Goal: Task Accomplishment & Management: Manage account settings

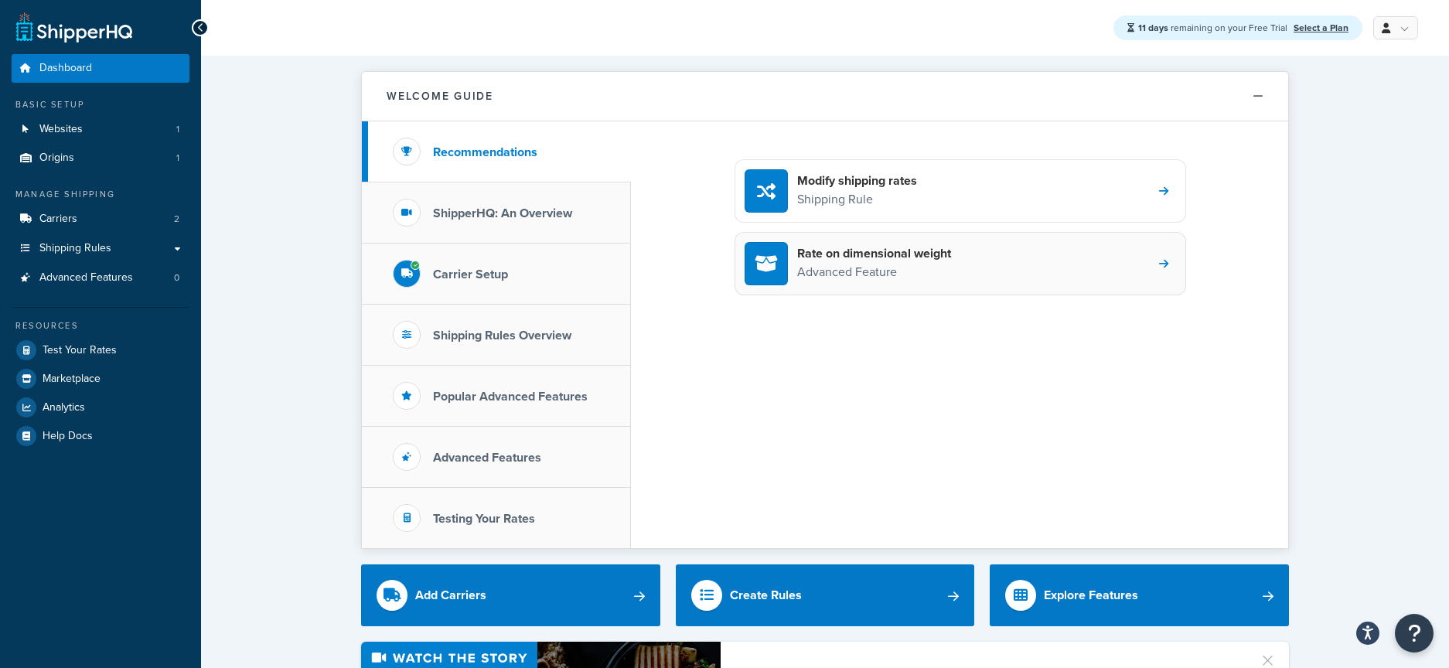
click at [967, 265] on div "Rate on dimensional weight Advanced Feature" at bounding box center [961, 263] width 452 height 63
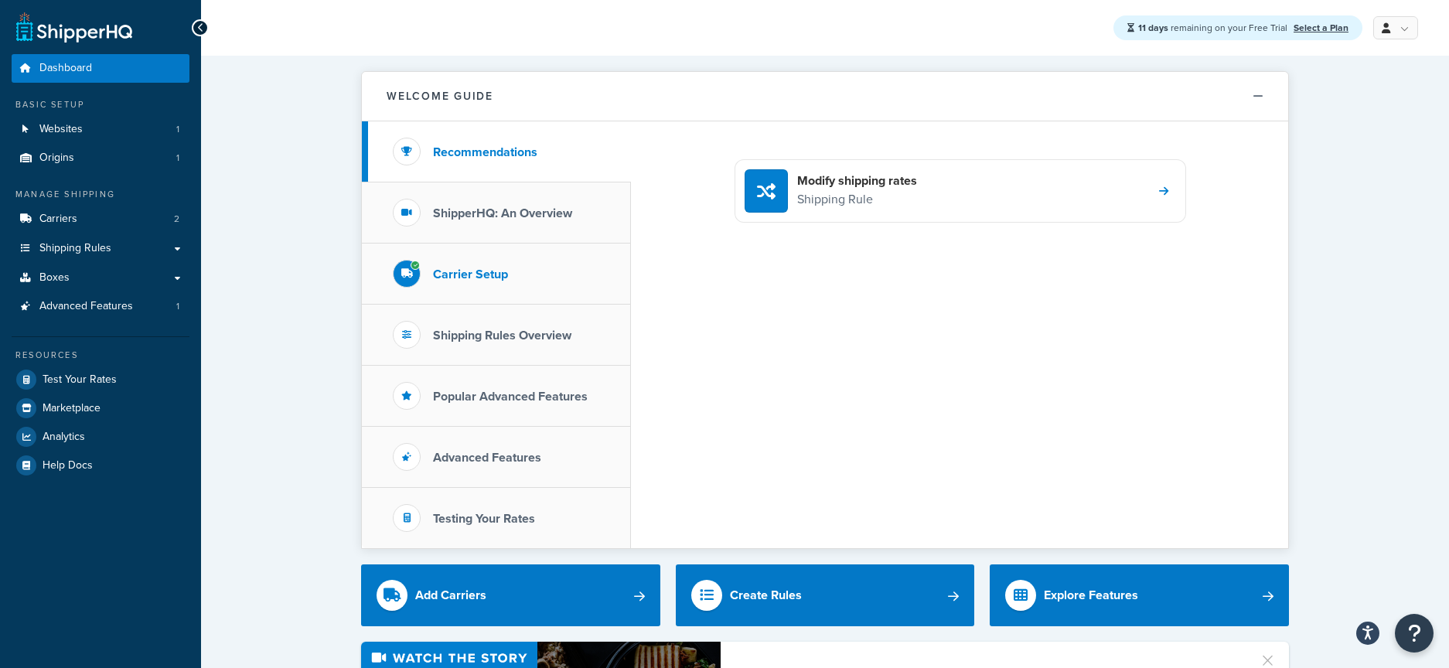
click at [522, 278] on li "Carrier Setup" at bounding box center [496, 274] width 269 height 61
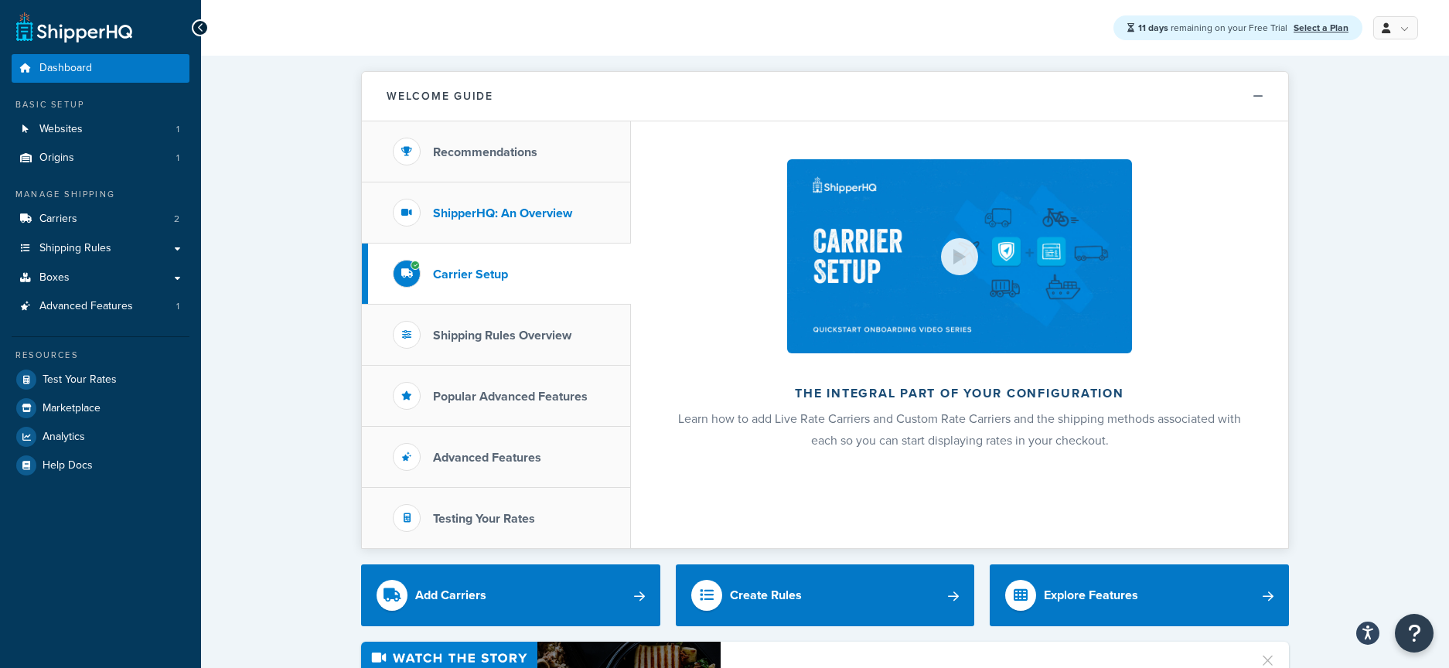
click at [571, 206] on h3 "ShipperHQ: An Overview" at bounding box center [502, 213] width 139 height 14
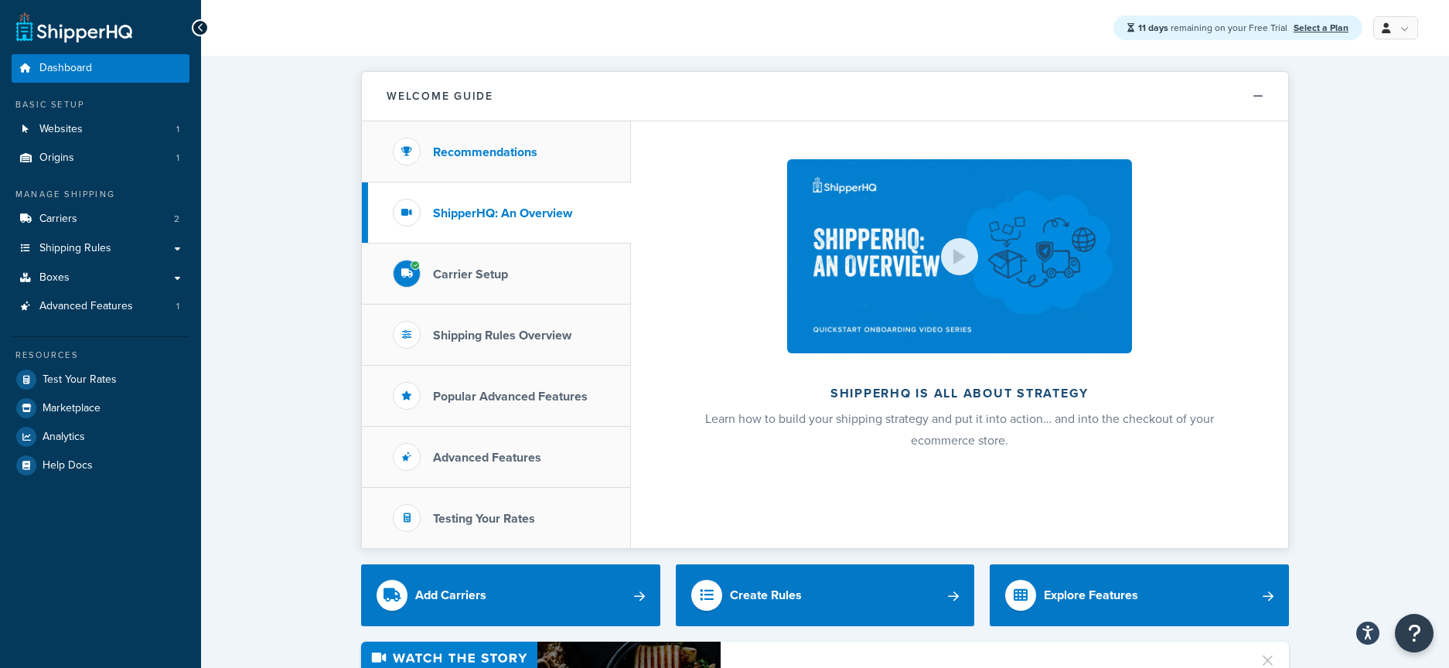
click at [571, 146] on li "Recommendations" at bounding box center [496, 151] width 269 height 61
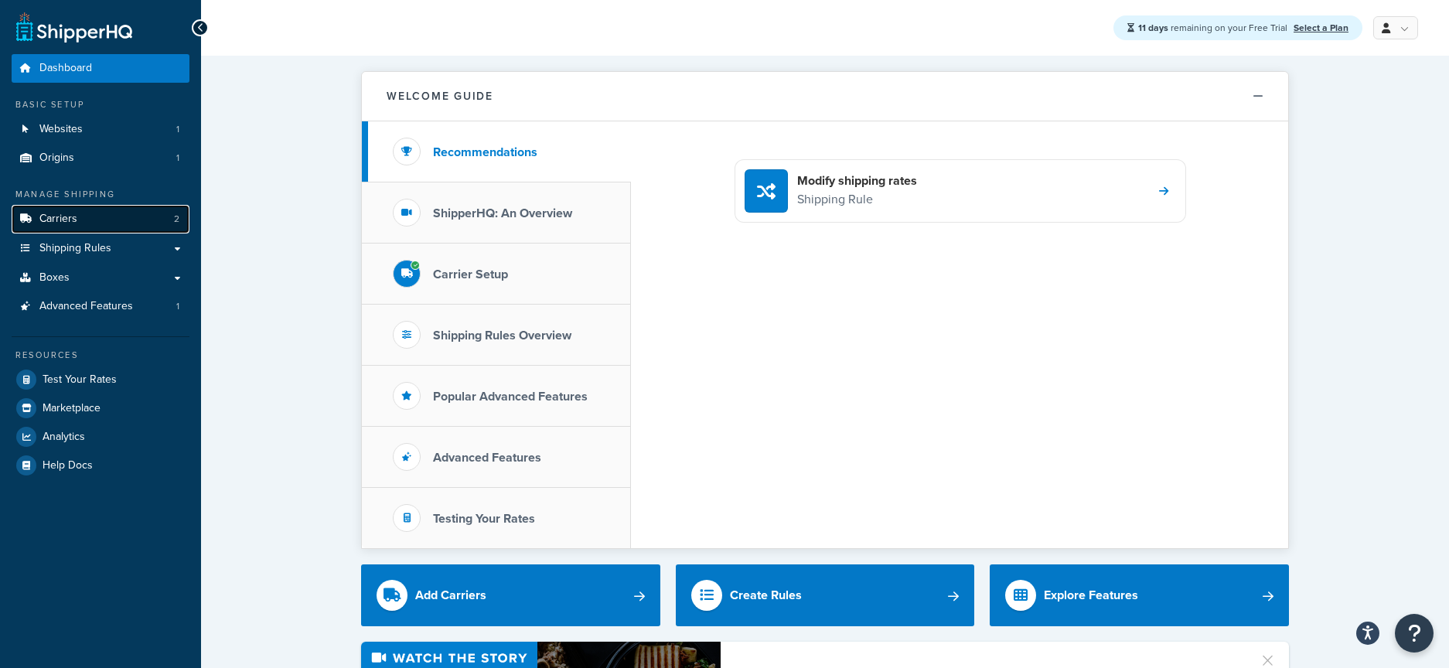
click at [109, 220] on link "Carriers 2" at bounding box center [101, 219] width 178 height 29
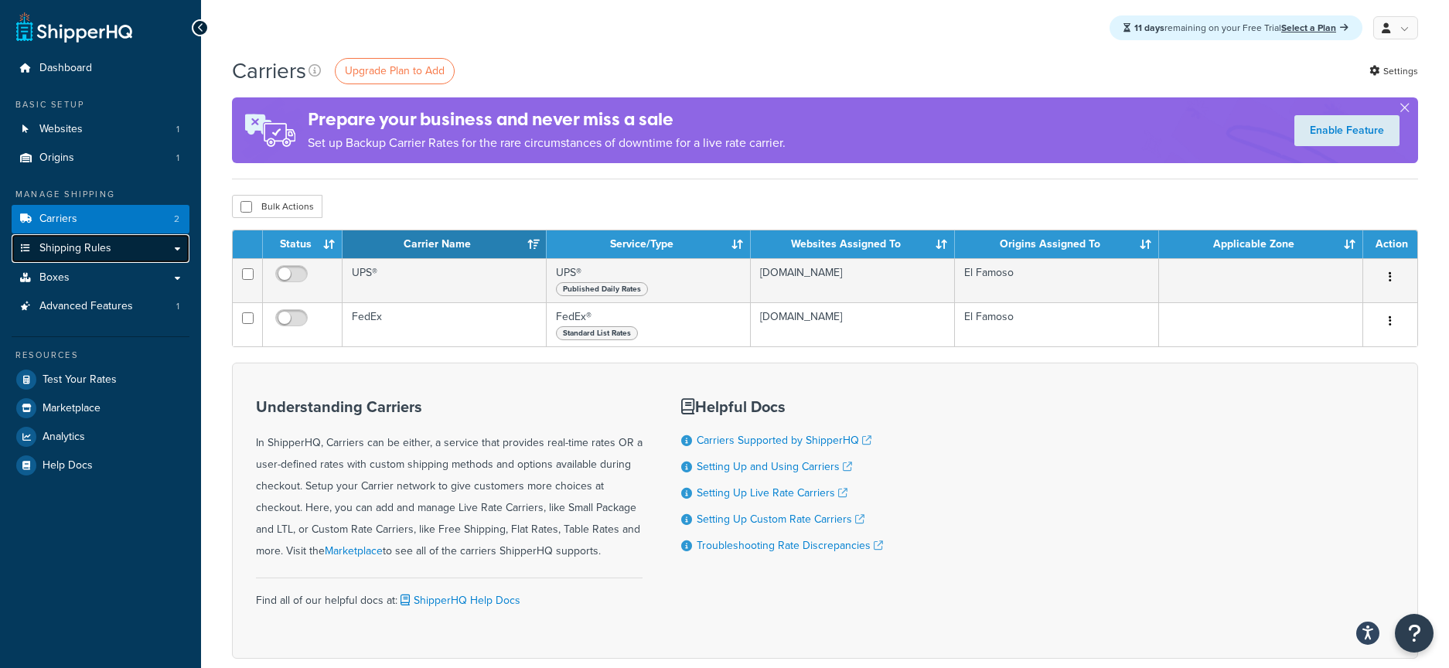
click at [102, 251] on span "Shipping Rules" at bounding box center [75, 248] width 72 height 13
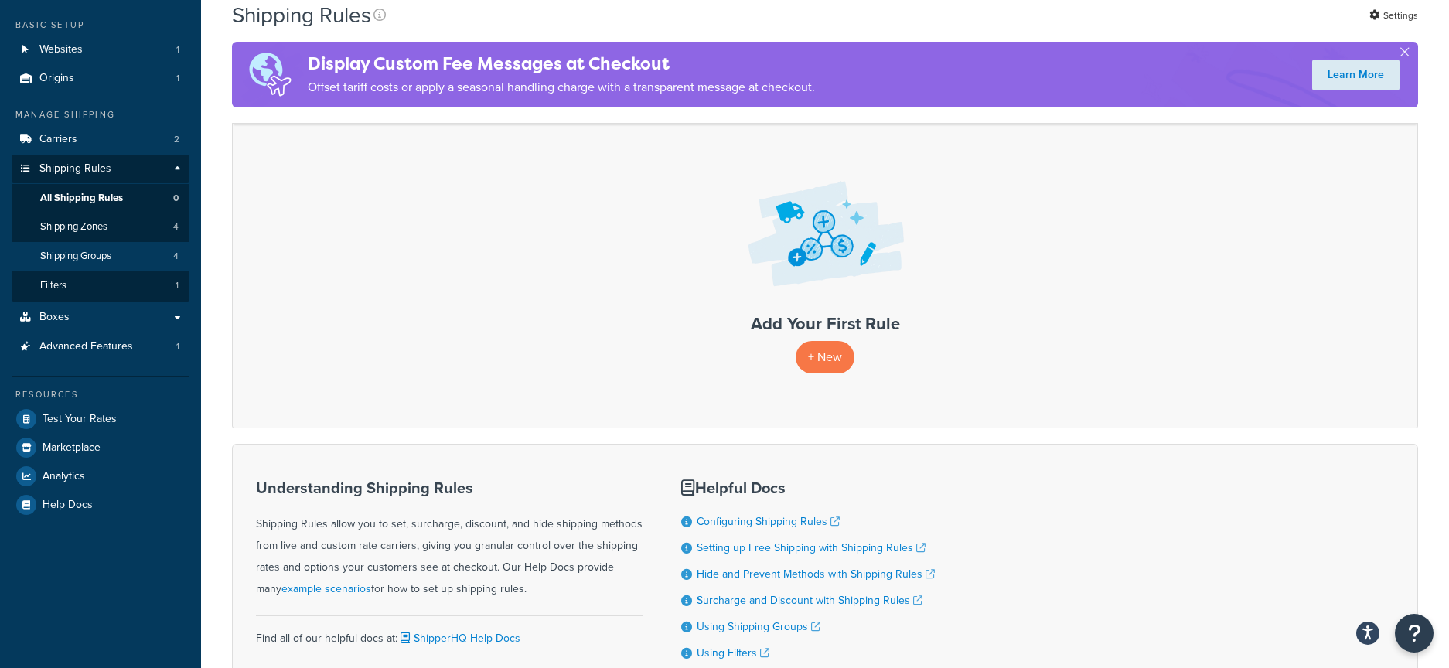
scroll to position [32, 0]
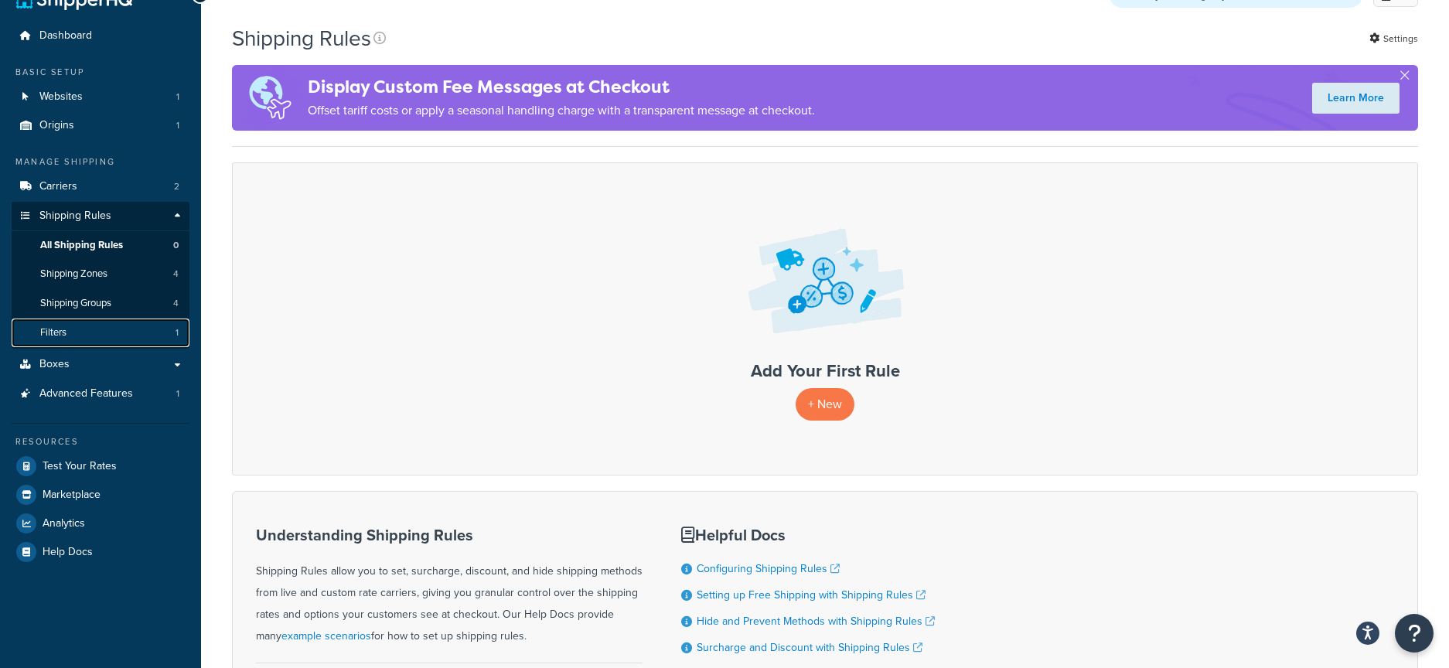
click at [85, 333] on link "Filters 1" at bounding box center [101, 333] width 178 height 29
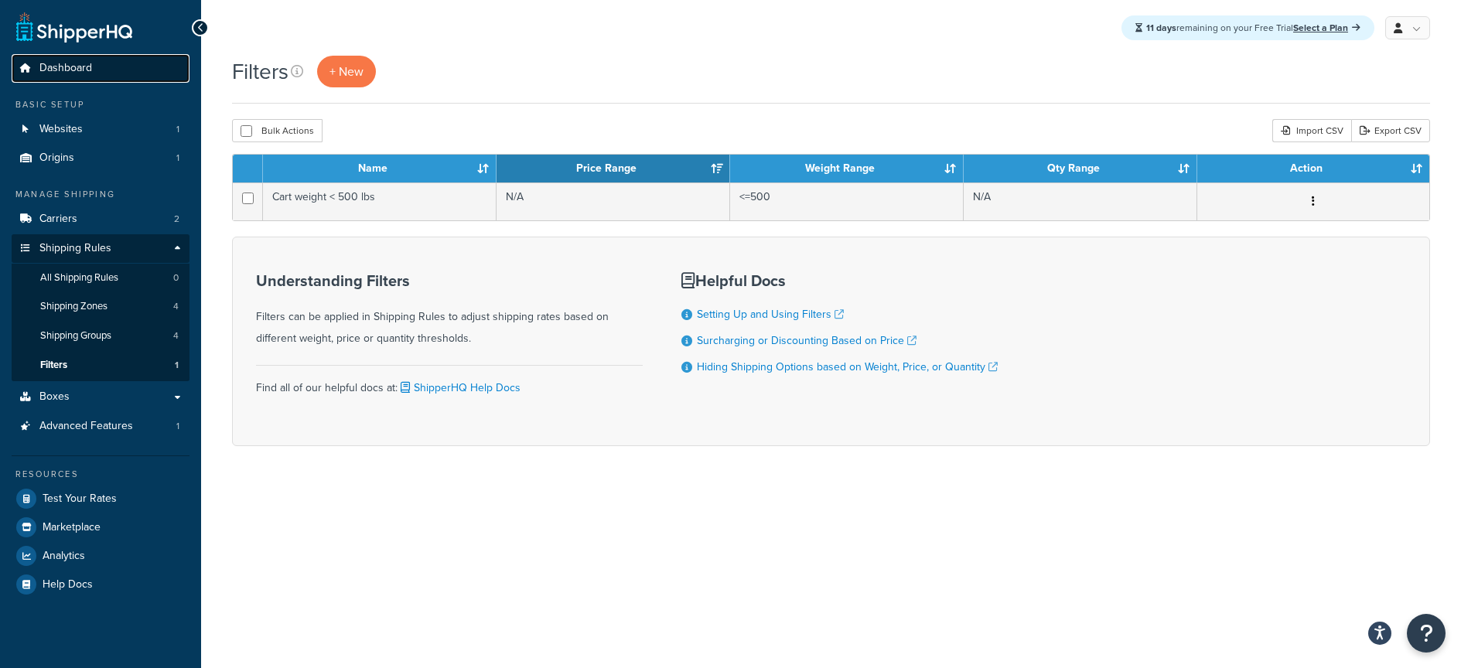
click at [70, 65] on span "Dashboard" at bounding box center [65, 68] width 53 height 13
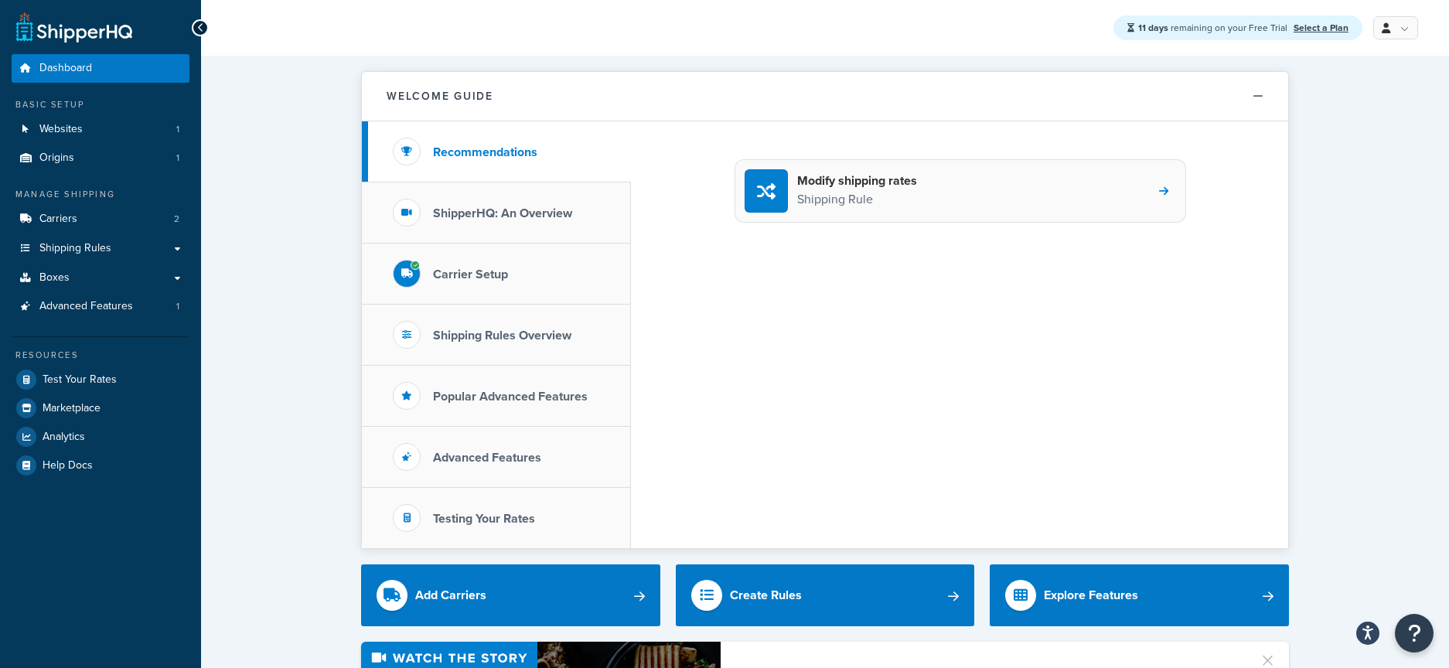
click at [954, 192] on div "Modify shipping rates Shipping Rule" at bounding box center [961, 190] width 452 height 63
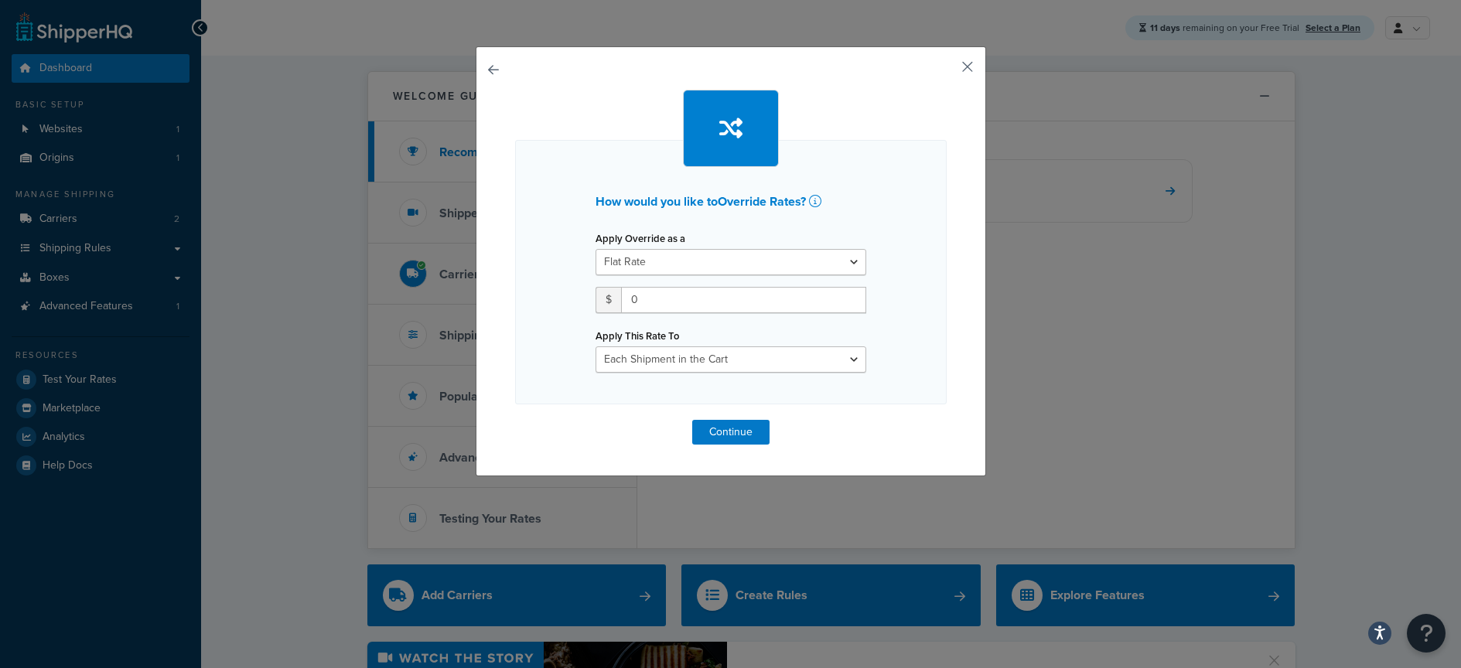
click at [946, 70] on button "button" at bounding box center [945, 72] width 4 height 4
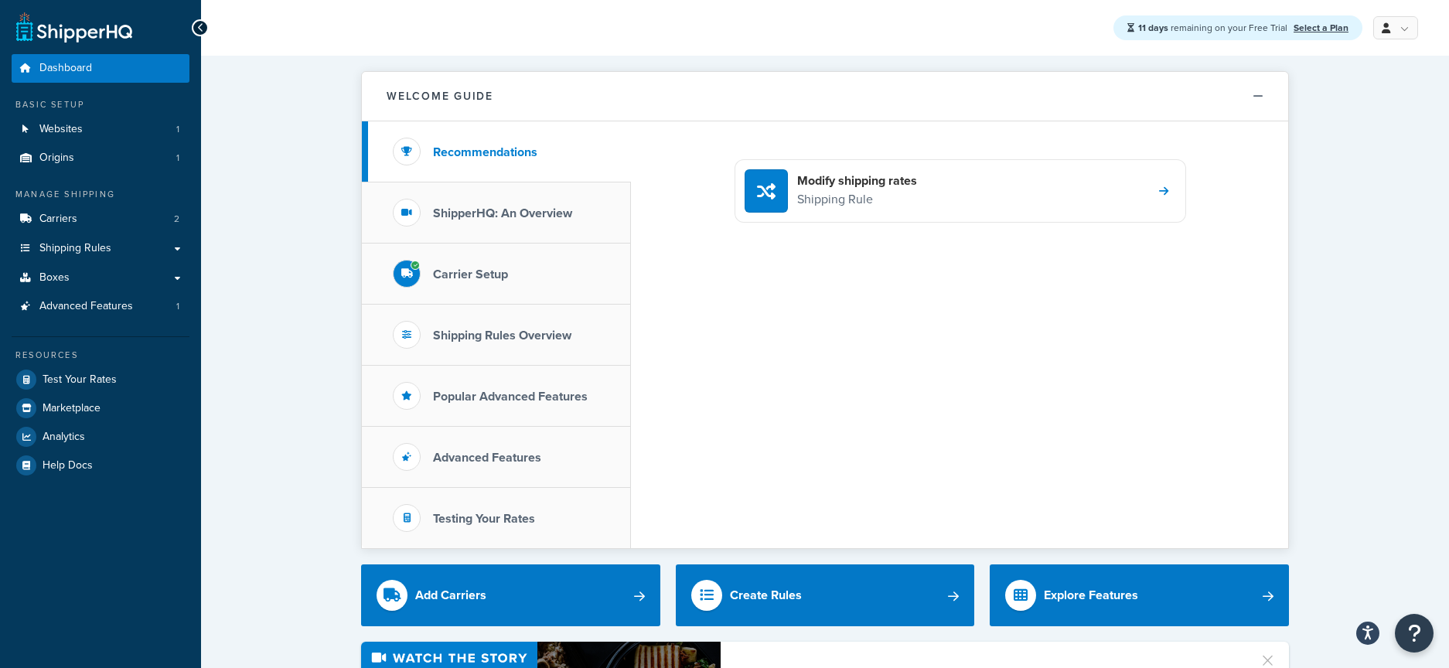
click at [932, 245] on div "Modify shipping rates Shipping Rule" at bounding box center [959, 334] width 657 height 427
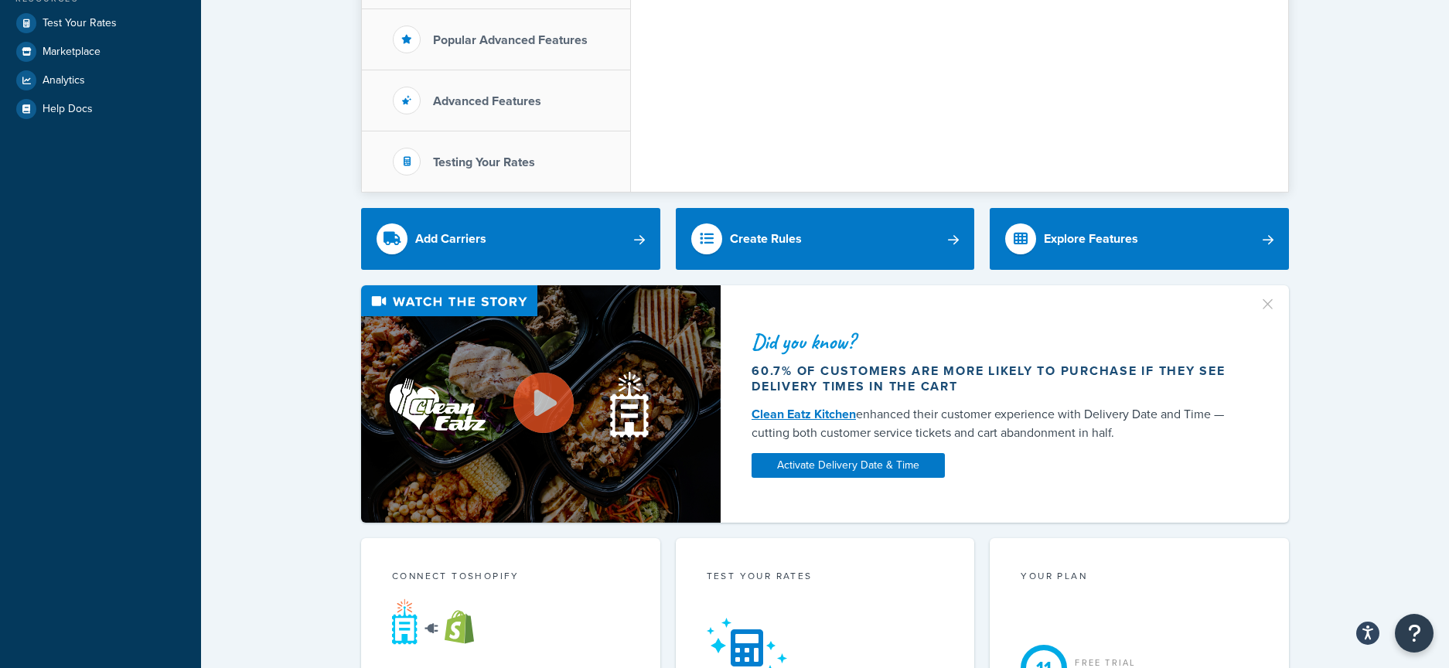
scroll to position [377, 0]
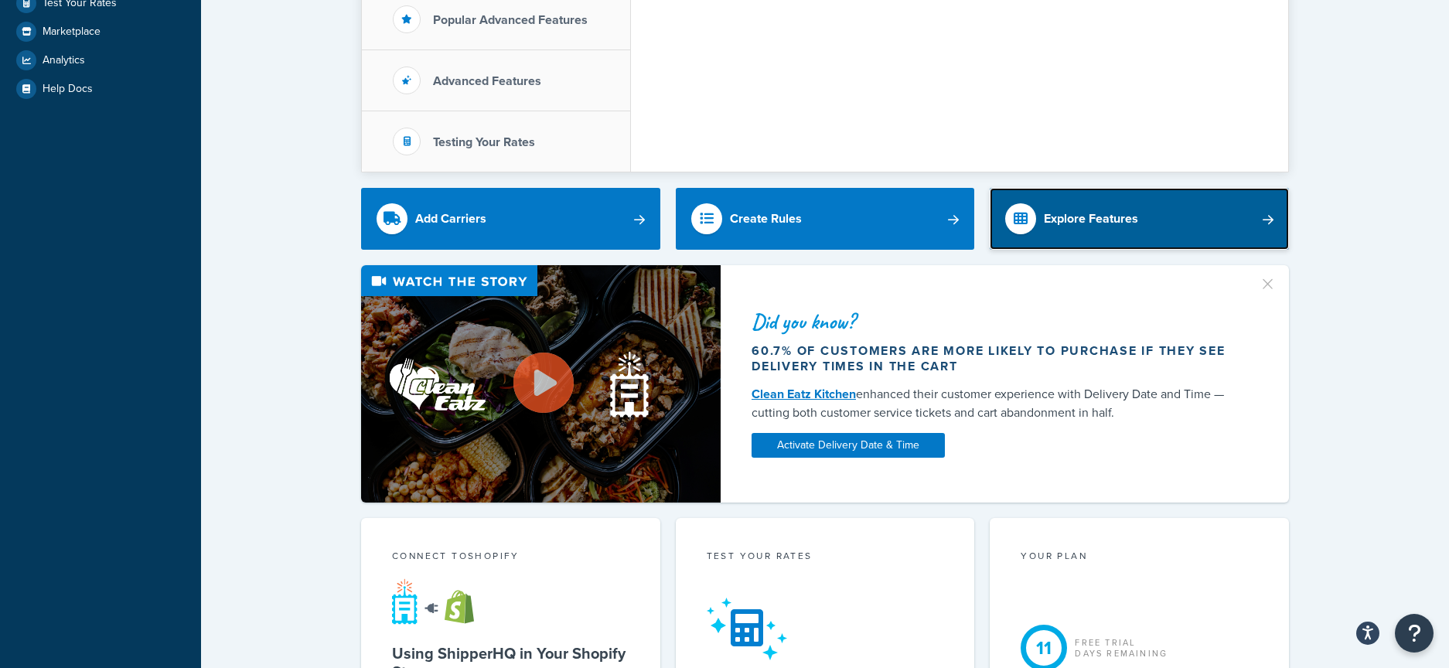
click at [1067, 229] on div "Explore Features" at bounding box center [1091, 219] width 94 height 22
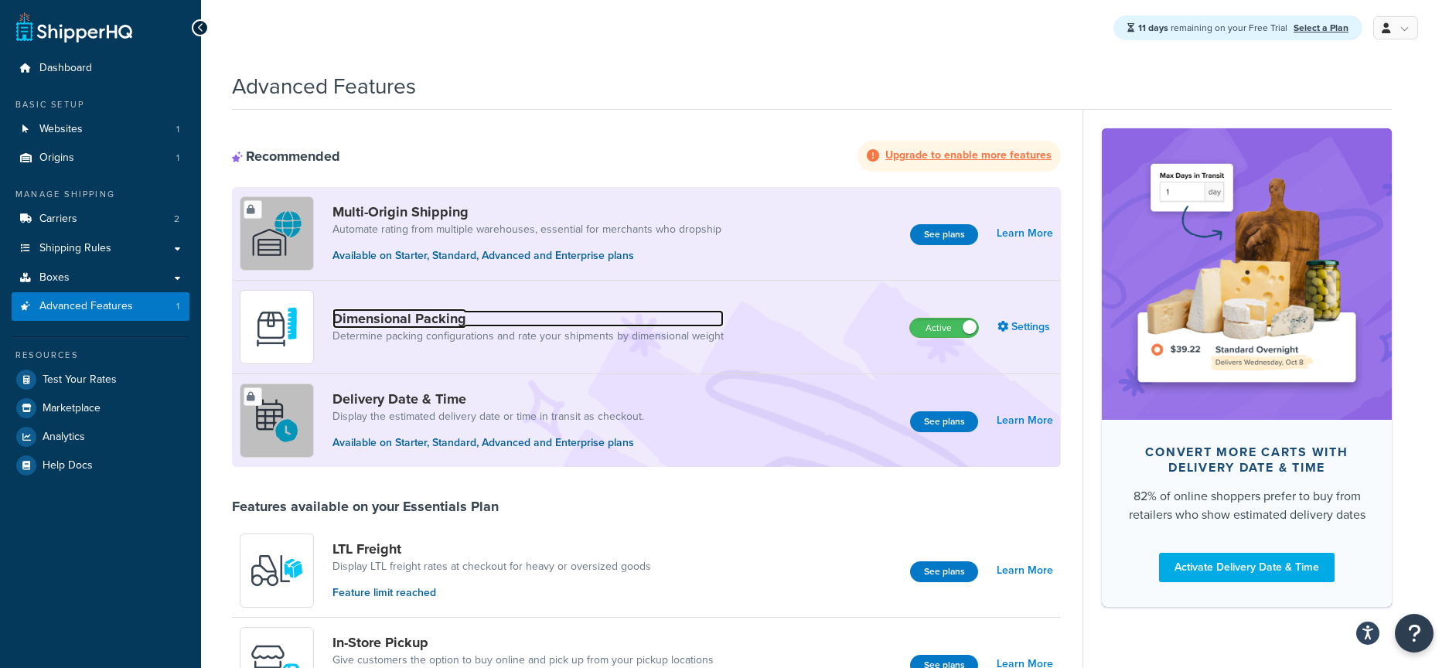
click at [360, 315] on link "Dimensional Packing" at bounding box center [527, 318] width 391 height 17
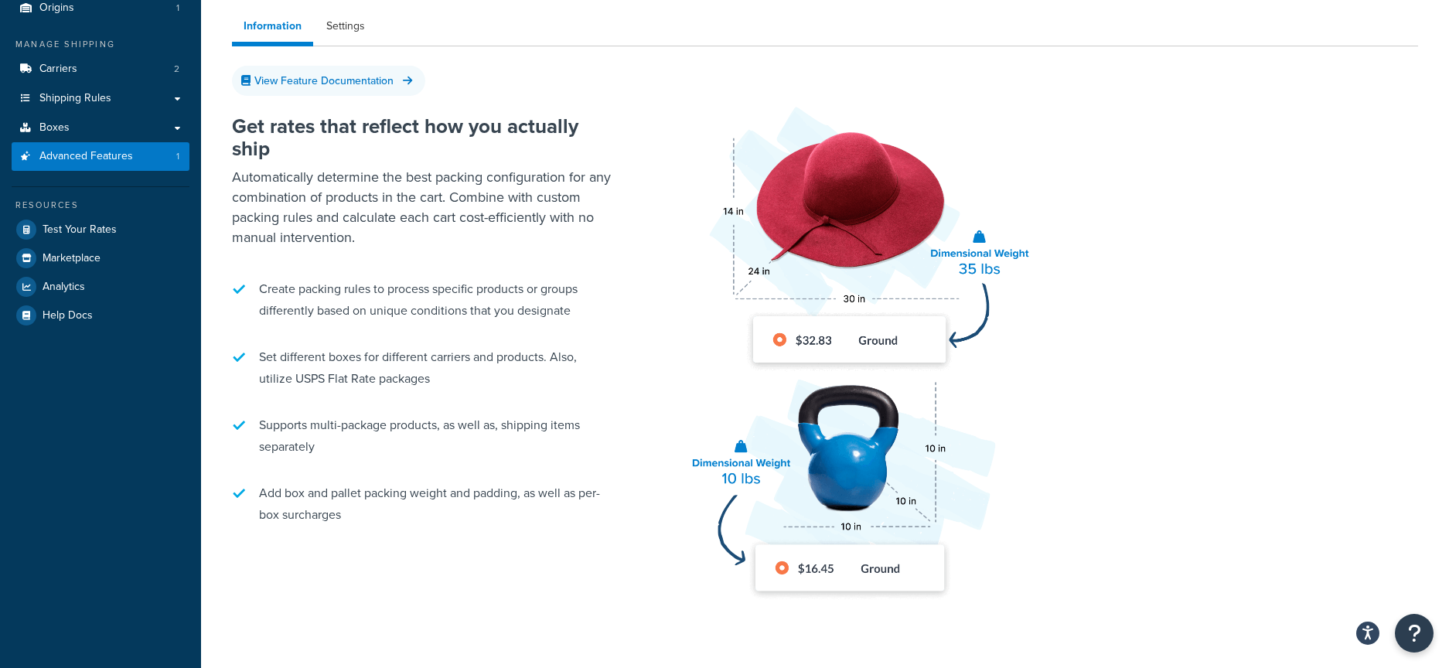
scroll to position [176, 0]
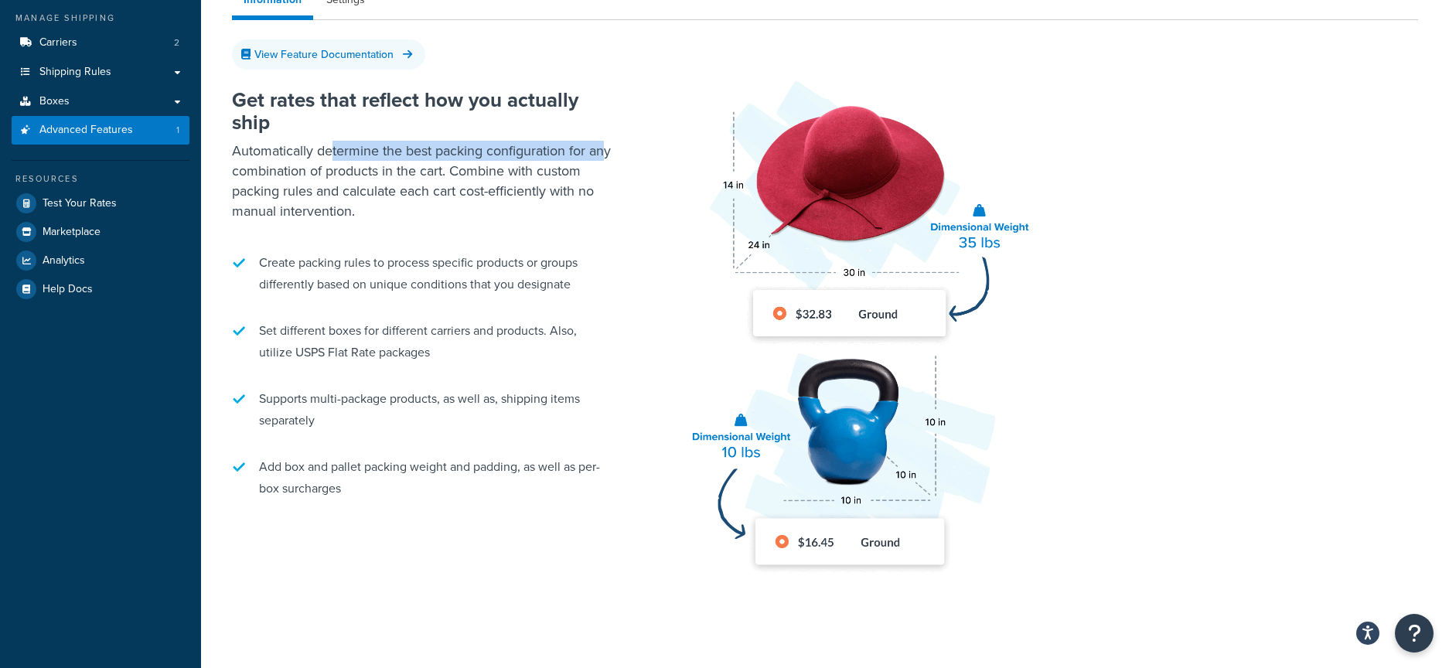
drag, startPoint x: 330, startPoint y: 154, endPoint x: 603, endPoint y: 150, distance: 273.0
click at [603, 150] on p "Automatically determine the best packing configuration for any combination of p…" at bounding box center [425, 181] width 387 height 80
click at [585, 151] on p "Automatically determine the best packing configuration for any combination of p…" at bounding box center [425, 181] width 387 height 80
drag, startPoint x: 227, startPoint y: 165, endPoint x: 582, endPoint y: 164, distance: 355.7
click at [582, 164] on div "Dimensional Packing Active Information Settings View Feature Documentation Get …" at bounding box center [824, 254] width 1209 height 735
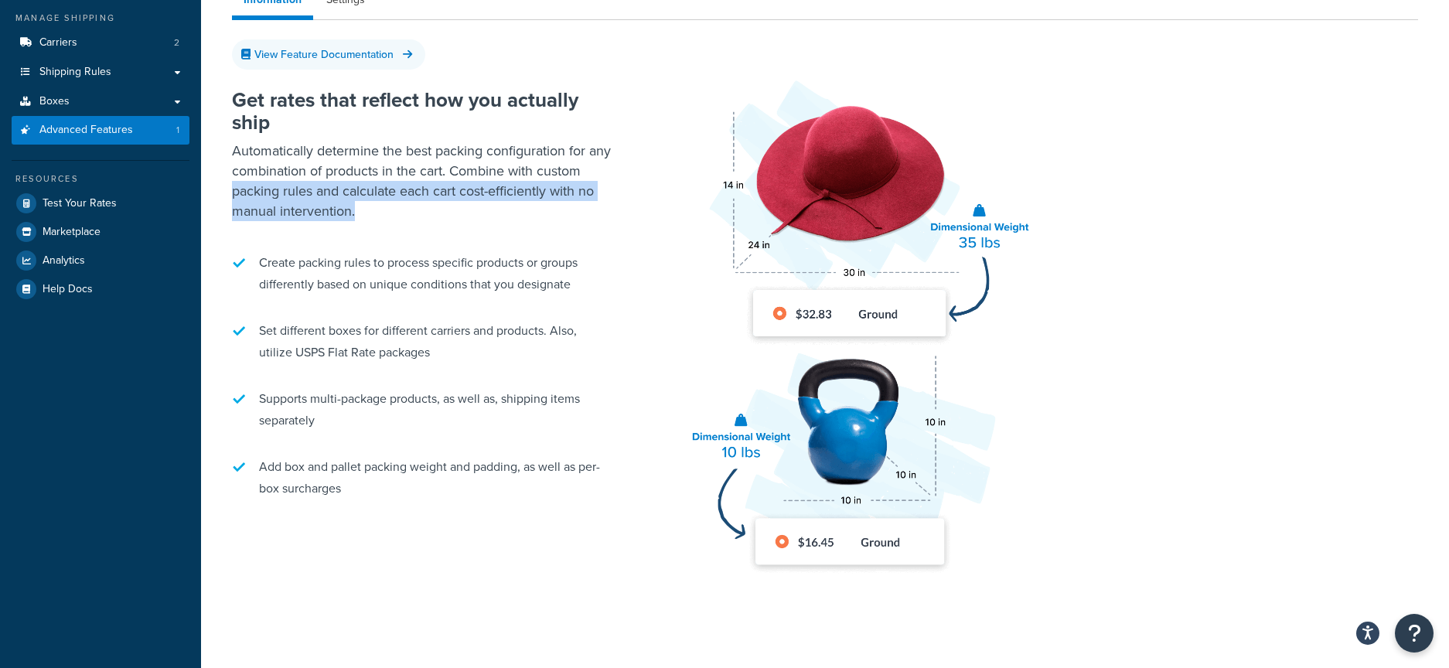
drag, startPoint x: 231, startPoint y: 193, endPoint x: 605, endPoint y: 207, distance: 374.5
click at [605, 207] on p "Automatically determine the best packing configuration for any combination of p…" at bounding box center [425, 181] width 387 height 80
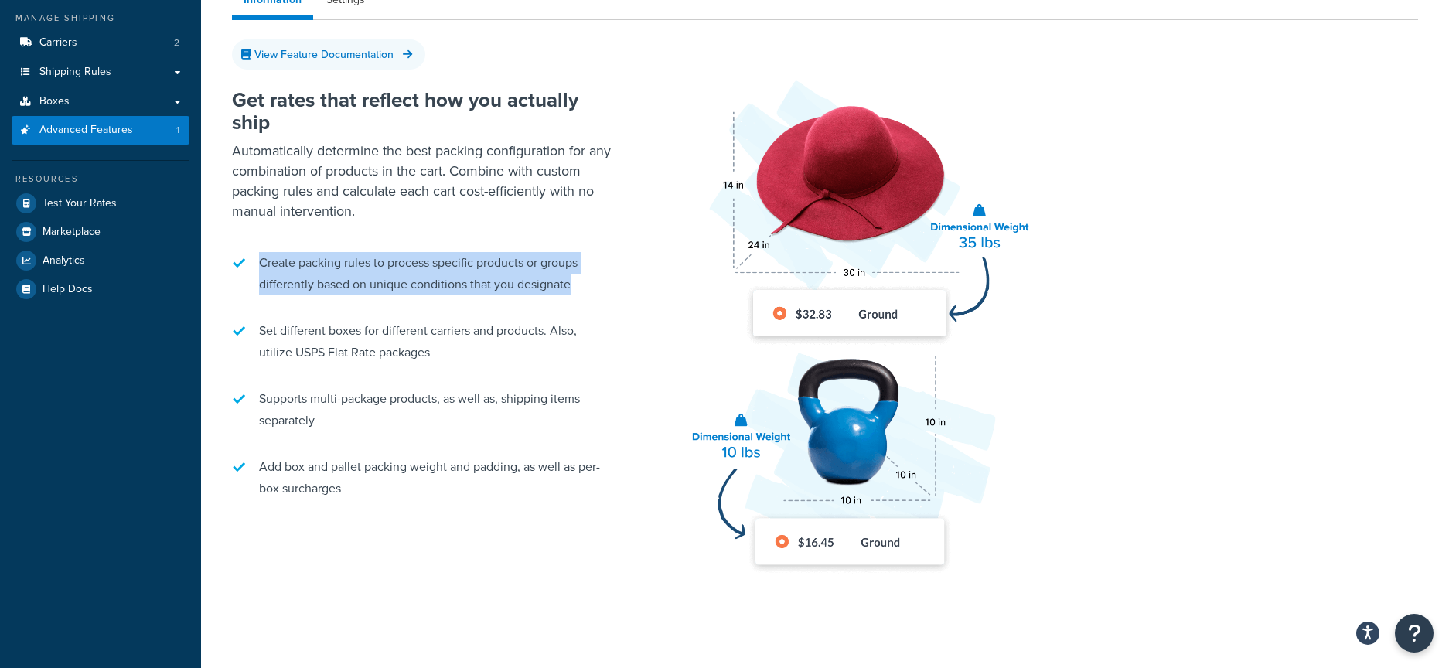
drag, startPoint x: 261, startPoint y: 261, endPoint x: 589, endPoint y: 285, distance: 329.5
click at [589, 285] on li "Create packing rules to process specific products or groups differently based o…" at bounding box center [425, 273] width 387 height 59
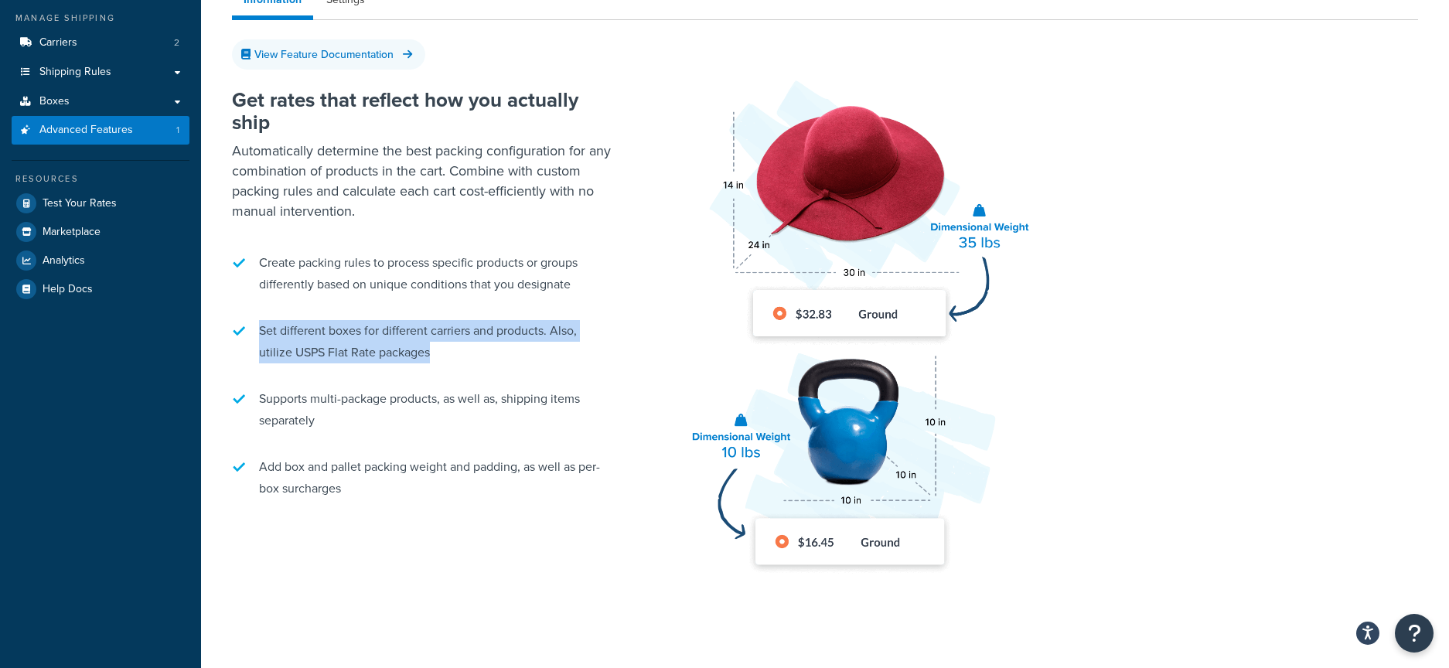
drag, startPoint x: 261, startPoint y: 329, endPoint x: 585, endPoint y: 353, distance: 324.9
click at [585, 353] on li "Set different boxes for different carriers and products. Also, utilize USPS Fla…" at bounding box center [425, 341] width 387 height 59
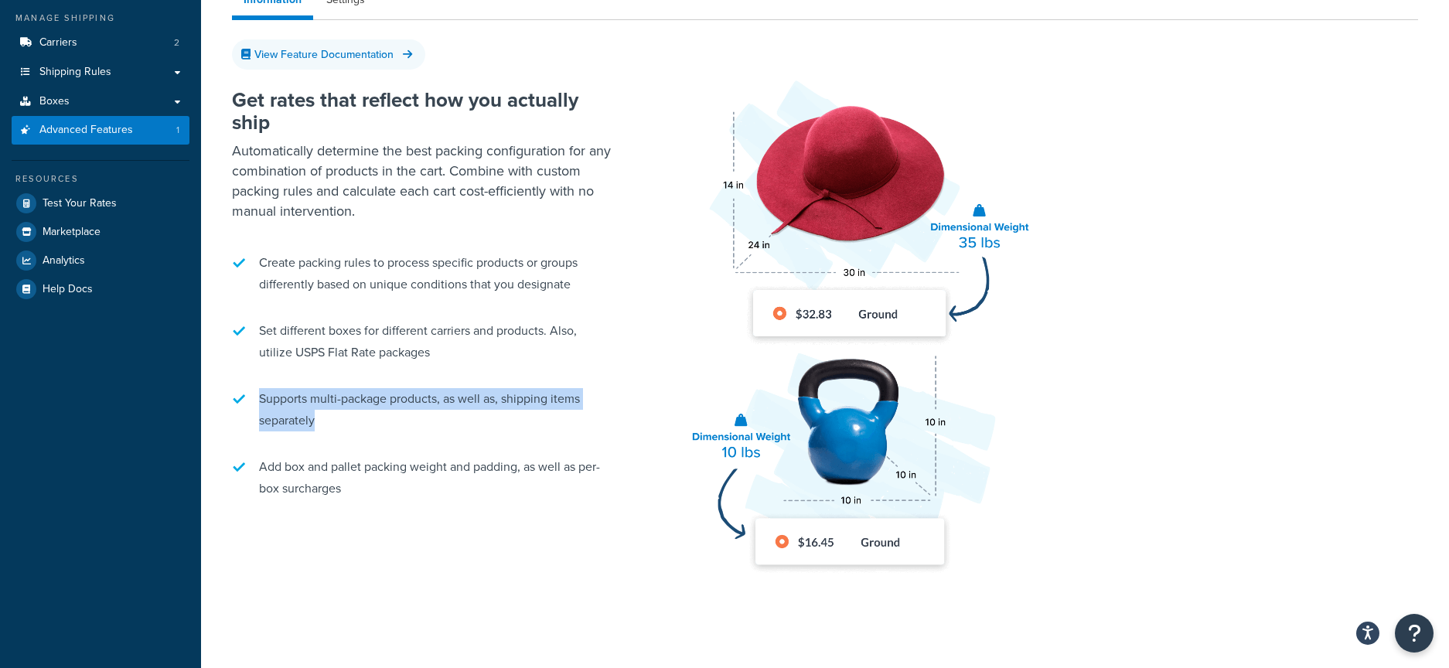
drag, startPoint x: 258, startPoint y: 400, endPoint x: 386, endPoint y: 412, distance: 128.2
click at [386, 412] on li "Supports multi-package products, as well as, shipping items separately" at bounding box center [425, 409] width 387 height 59
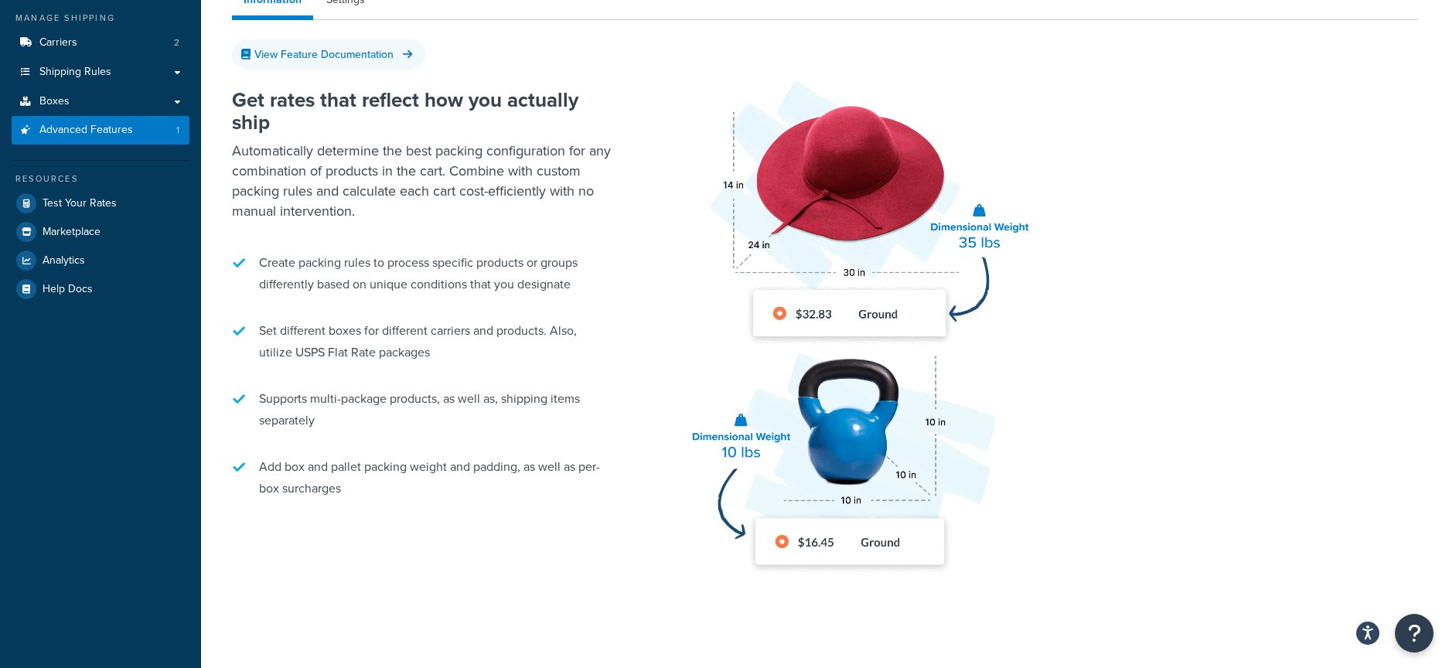
click at [612, 304] on ul "Create packing rules to process specific products or groups differently based o…" at bounding box center [425, 375] width 387 height 263
drag, startPoint x: 259, startPoint y: 466, endPoint x: 342, endPoint y: 485, distance: 84.8
click at [342, 485] on li "Add box and pallet packing weight and padding, as well as per-box surcharges" at bounding box center [425, 477] width 387 height 59
click at [379, 487] on li "Add box and pallet packing weight and padding, as well as per-box surcharges" at bounding box center [425, 477] width 387 height 59
drag, startPoint x: 258, startPoint y: 469, endPoint x: 404, endPoint y: 485, distance: 147.0
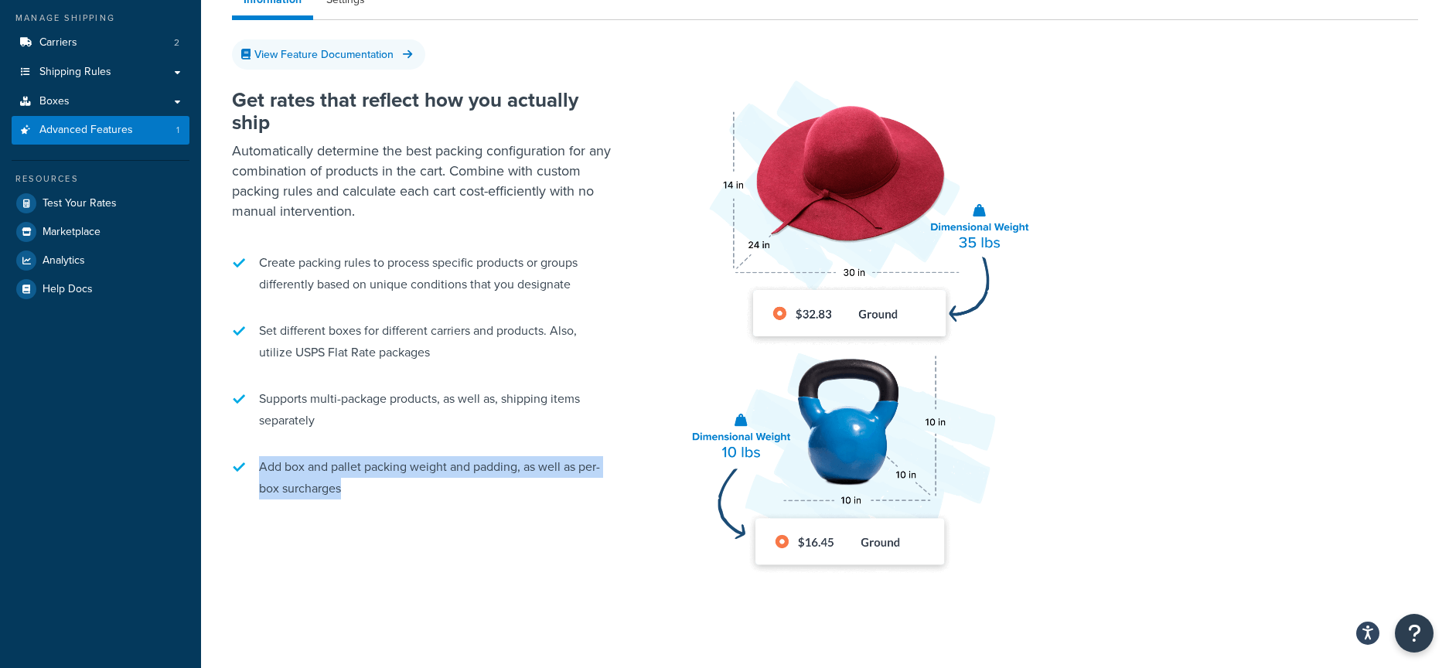
click at [404, 485] on li "Add box and pallet packing weight and padding, as well as per-box surcharges" at bounding box center [425, 477] width 387 height 59
click at [403, 486] on li "Add box and pallet packing weight and padding, as well as per-box surcharges" at bounding box center [425, 477] width 387 height 59
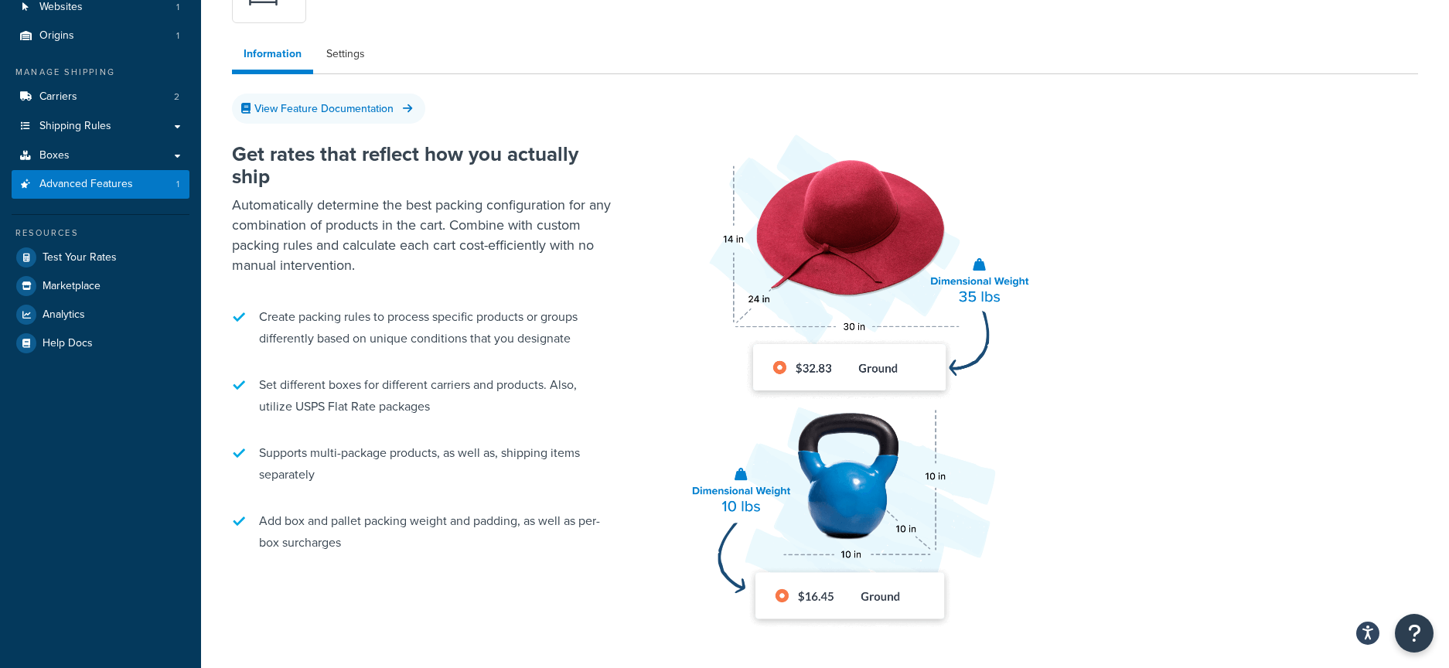
scroll to position [0, 0]
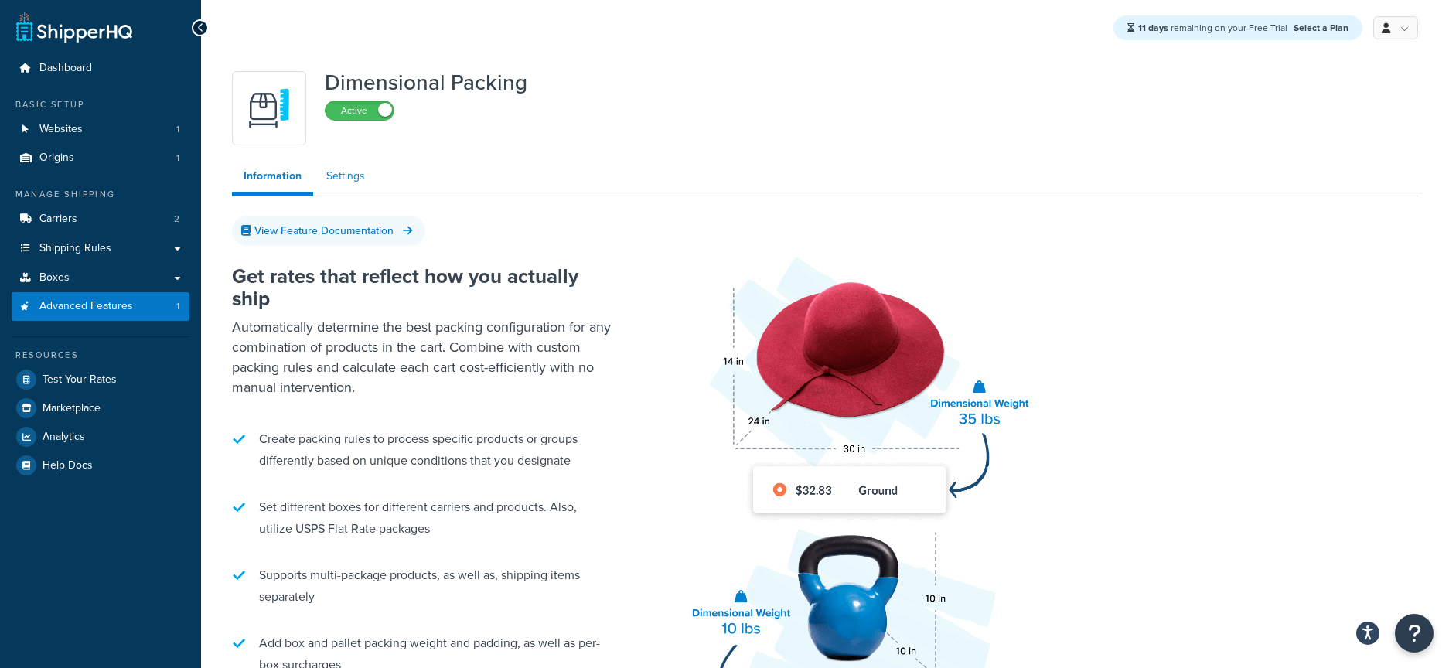
click at [370, 180] on link "Settings" at bounding box center [346, 176] width 62 height 31
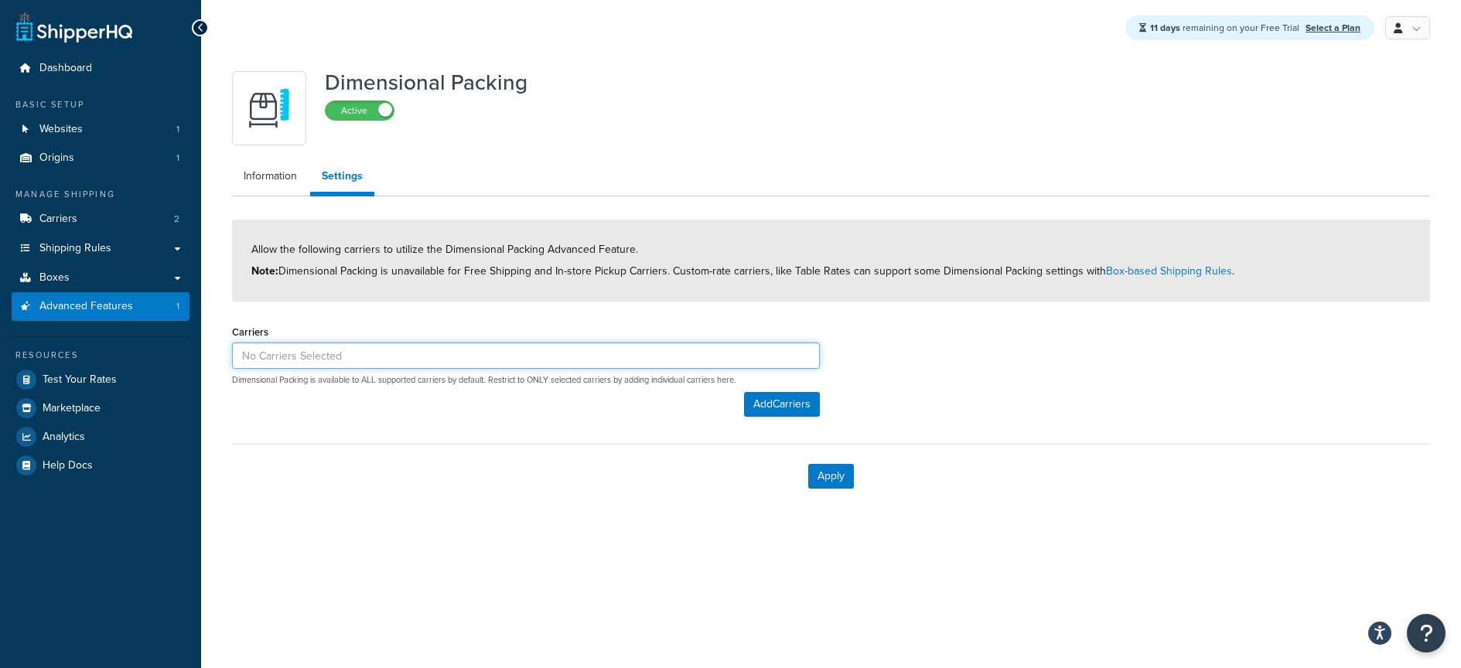
click at [349, 355] on input at bounding box center [526, 356] width 588 height 26
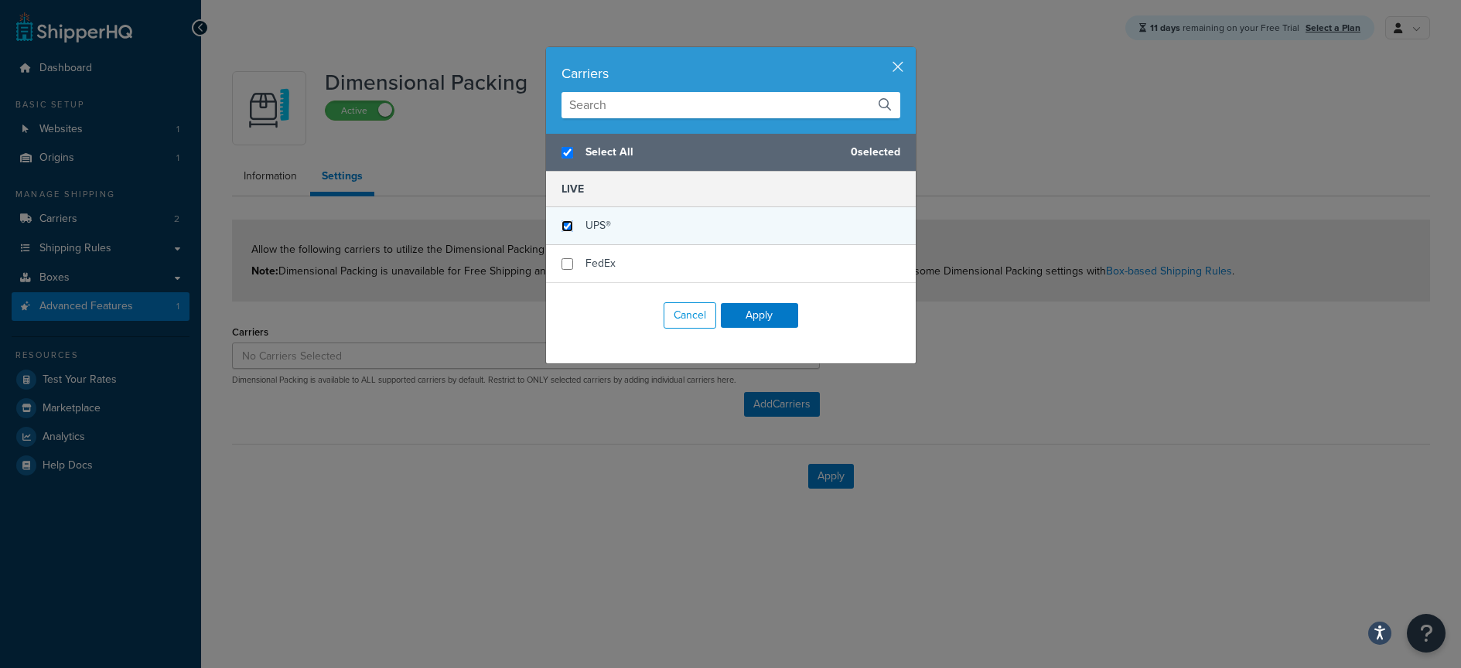
checkbox input "true"
click at [564, 225] on input "checkbox" at bounding box center [567, 226] width 12 height 12
checkbox input "true"
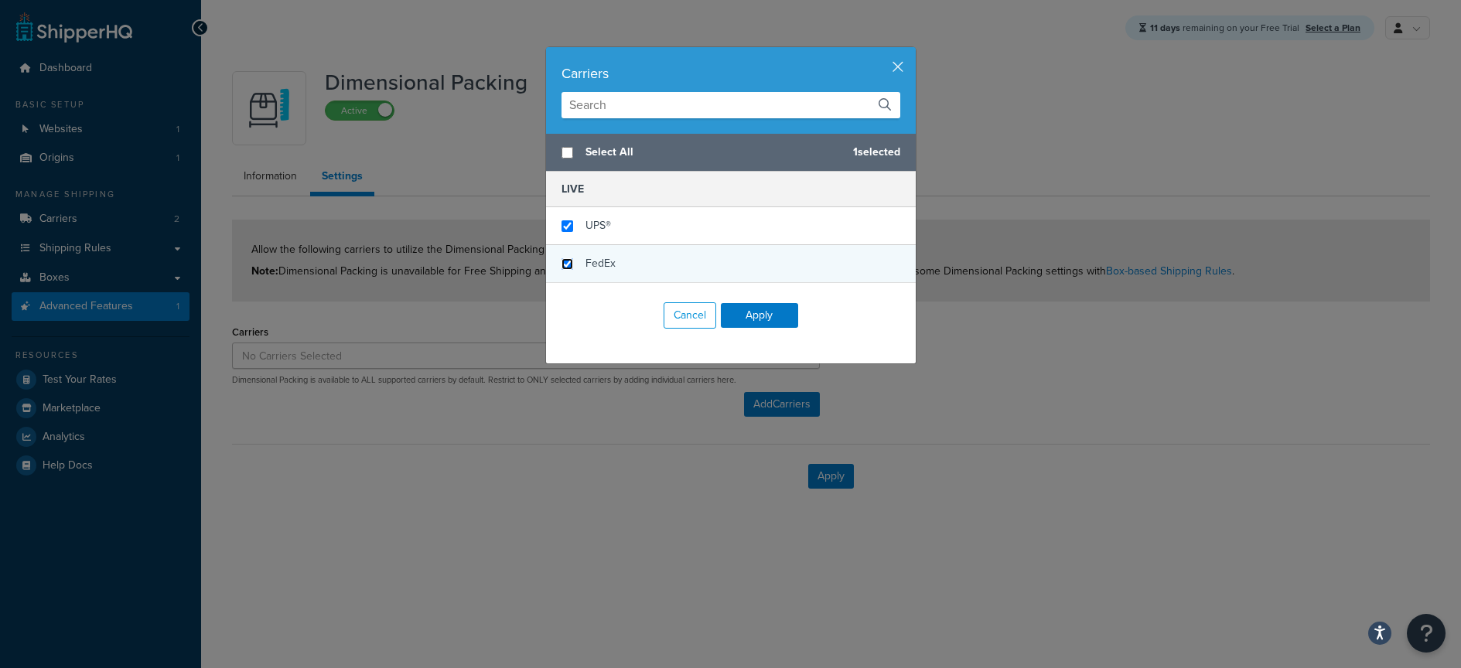
checkbox input "false"
click at [563, 260] on input "checkbox" at bounding box center [567, 264] width 12 height 12
checkbox input "true"
click at [752, 313] on button "Apply" at bounding box center [759, 315] width 77 height 25
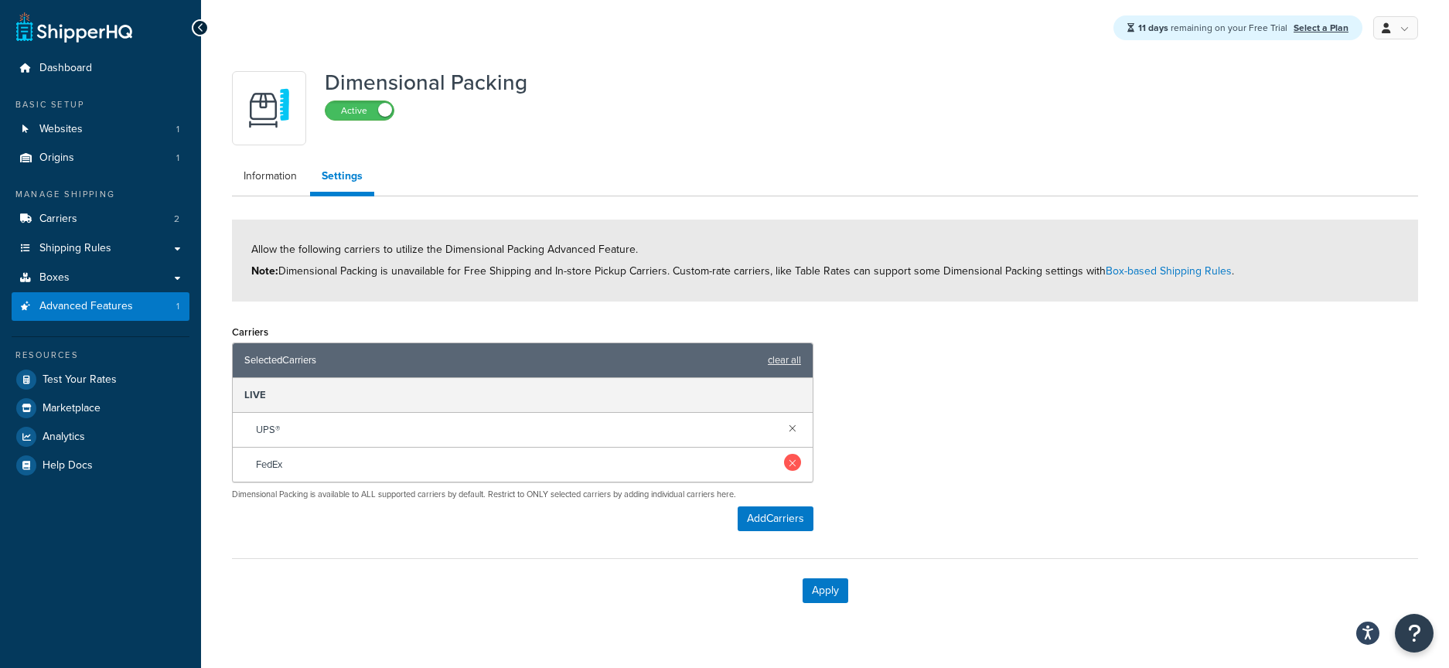
click at [794, 459] on link at bounding box center [792, 462] width 17 height 17
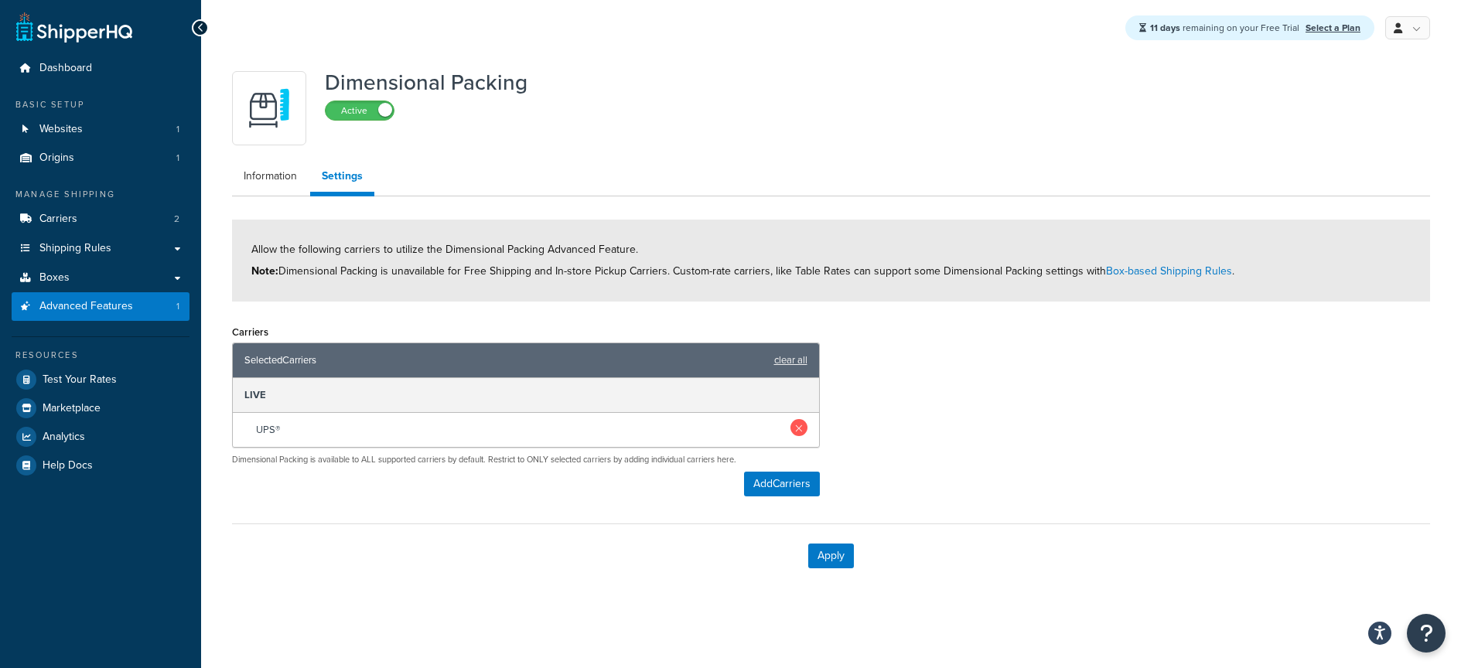
click at [800, 424] on link at bounding box center [798, 427] width 17 height 17
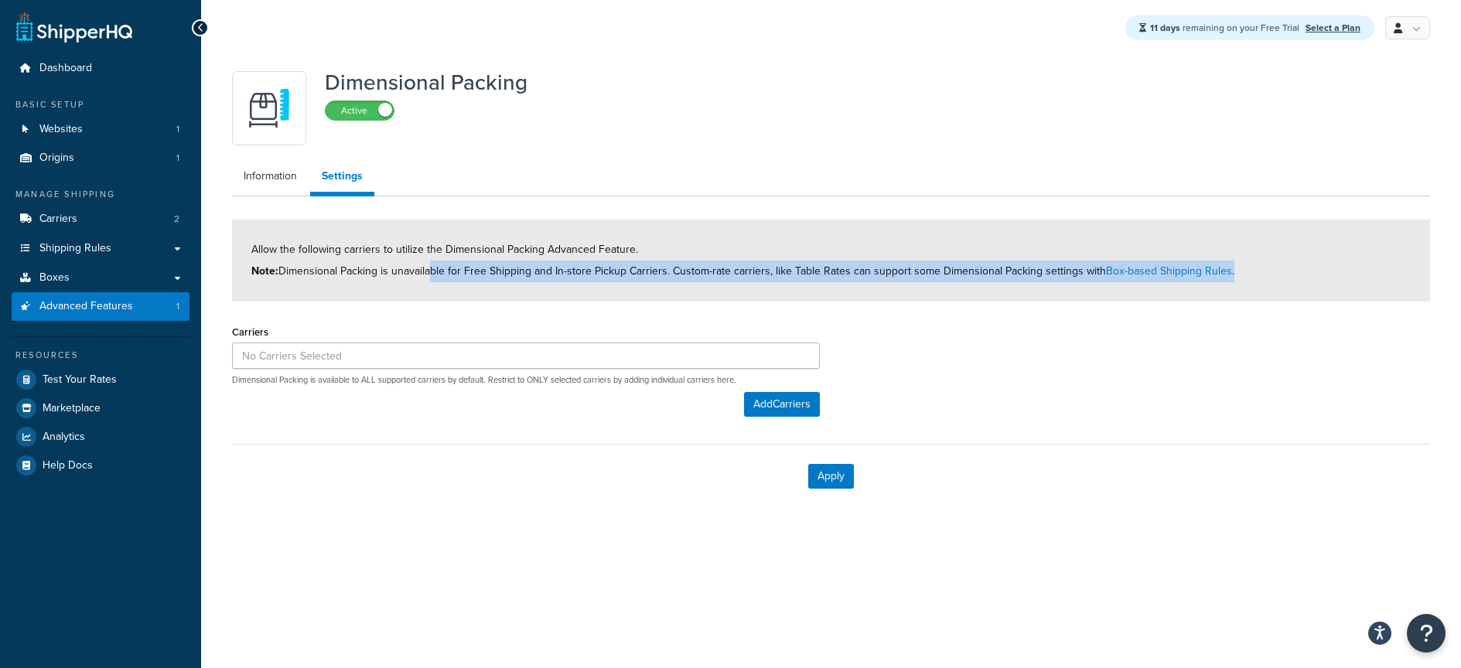
drag, startPoint x: 428, startPoint y: 271, endPoint x: 604, endPoint y: 288, distance: 177.2
click at [604, 288] on div "Allow the following carriers to utilize the Dimensional Packing Advanced Featur…" at bounding box center [831, 261] width 1198 height 82
click at [617, 266] on span "Allow the following carriers to utilize the Dimensional Packing Advanced Featur…" at bounding box center [742, 260] width 983 height 38
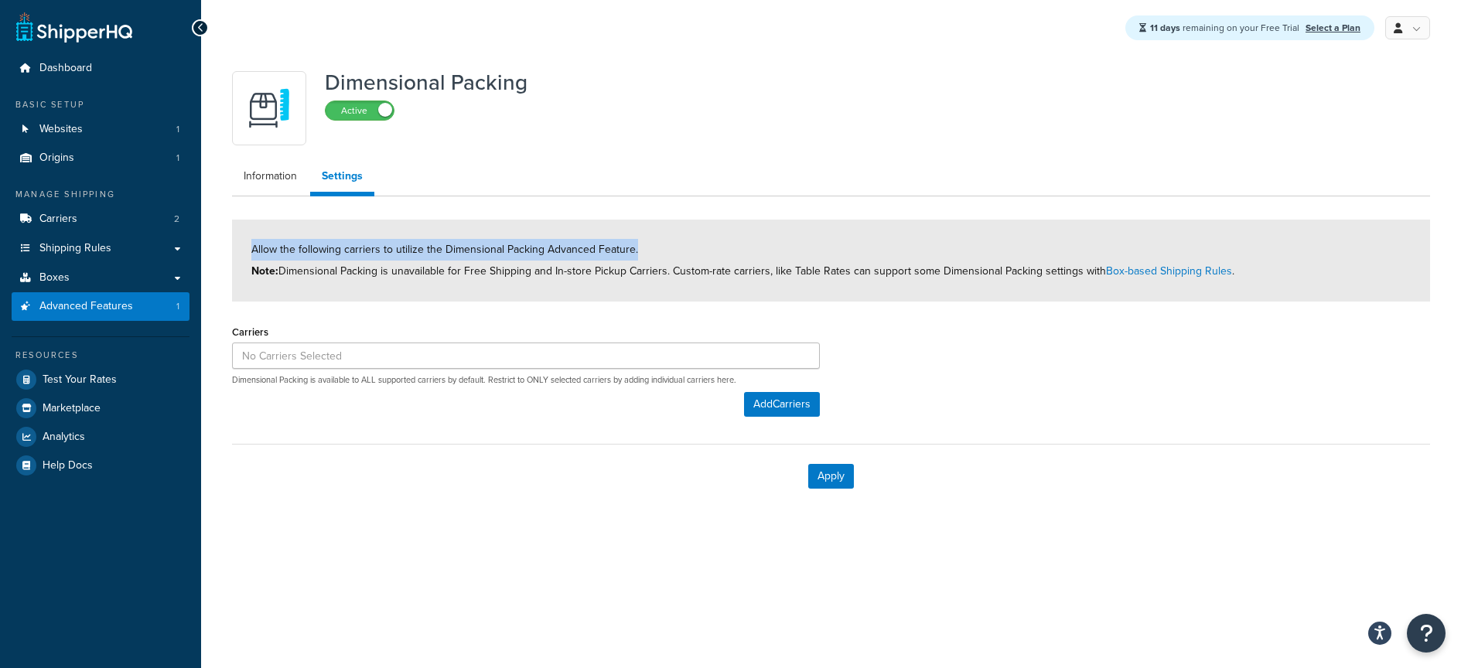
drag, startPoint x: 254, startPoint y: 249, endPoint x: 671, endPoint y: 246, distance: 416.8
click at [671, 246] on div "Allow the following carriers to utilize the Dimensional Packing Advanced Featur…" at bounding box center [831, 261] width 1198 height 82
click at [272, 172] on link "Information" at bounding box center [270, 176] width 77 height 31
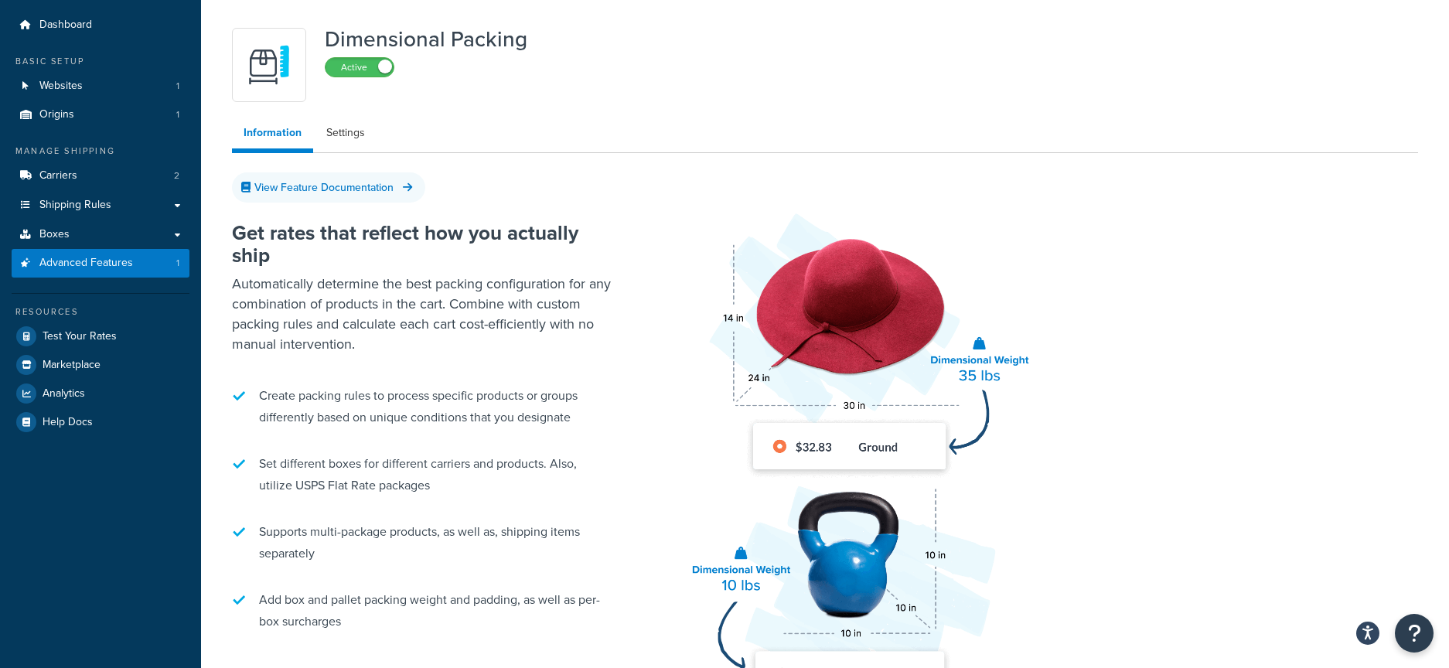
scroll to position [87, 0]
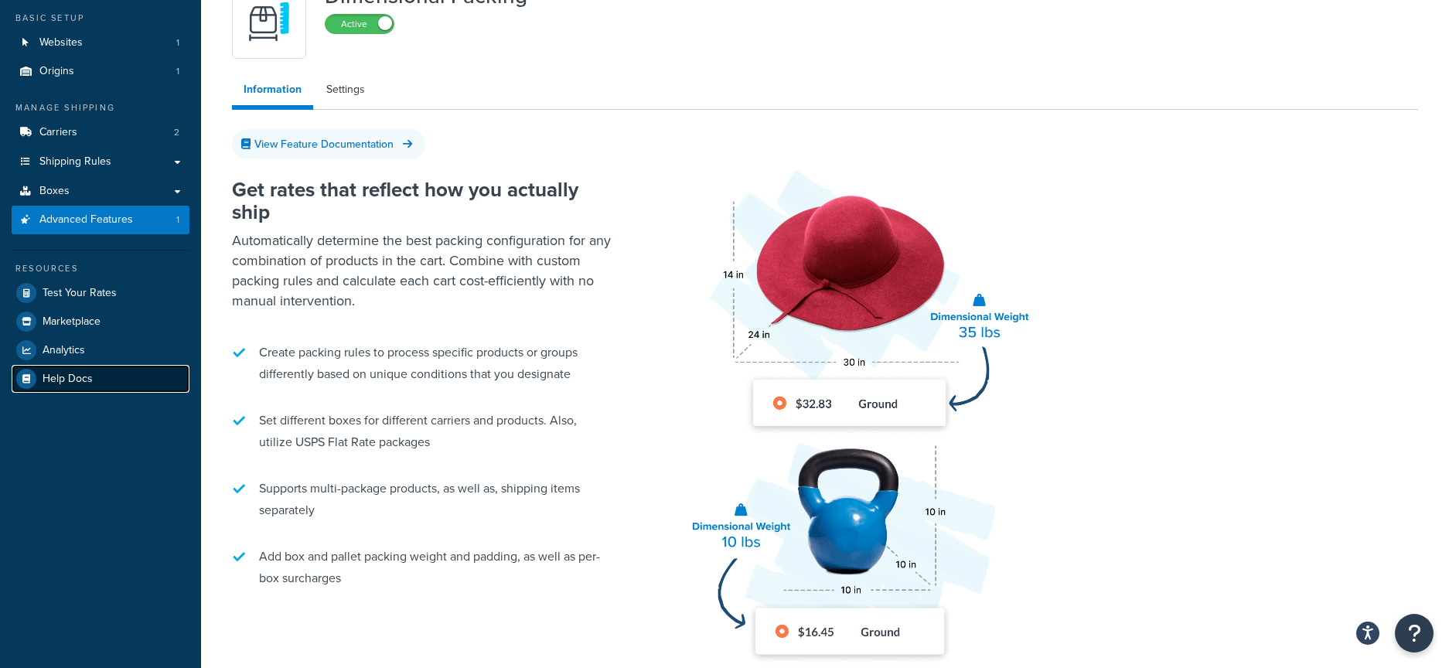
click at [62, 378] on span "Help Docs" at bounding box center [68, 379] width 50 height 13
